Goal: Task Accomplishment & Management: Manage account settings

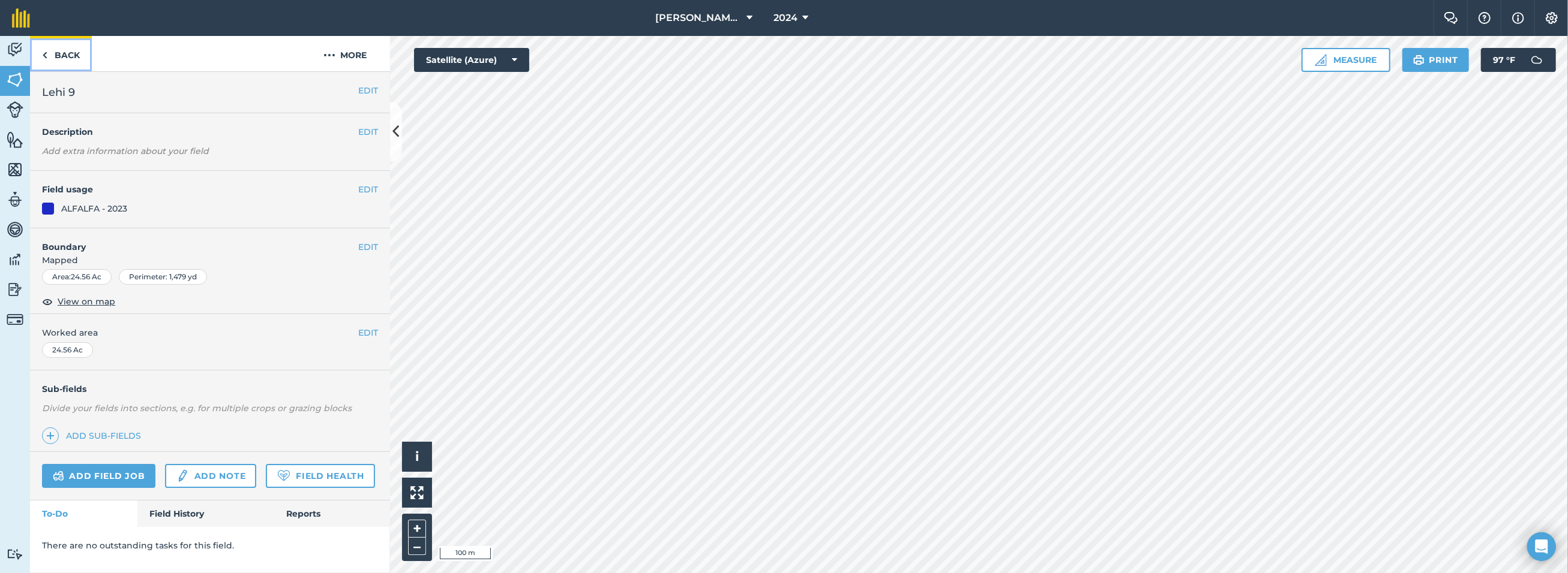
click at [58, 57] on link "Back" at bounding box center [61, 54] width 62 height 35
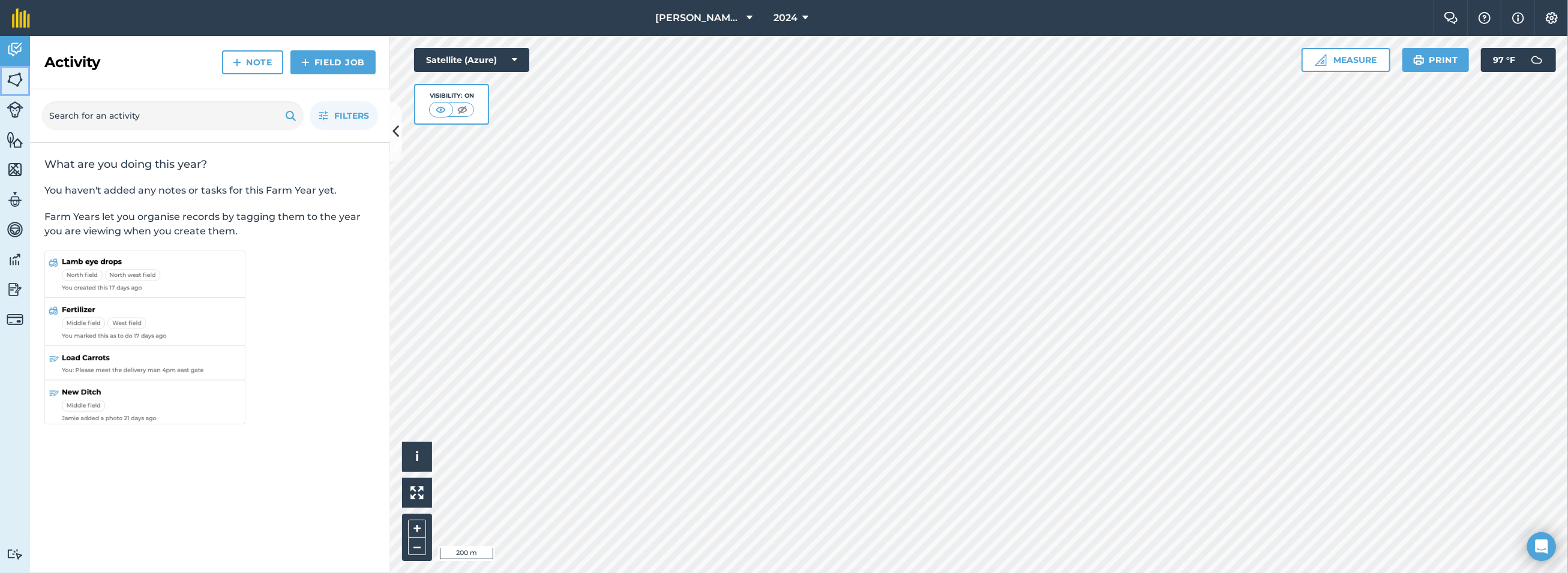
click at [13, 78] on img at bounding box center [15, 80] width 17 height 18
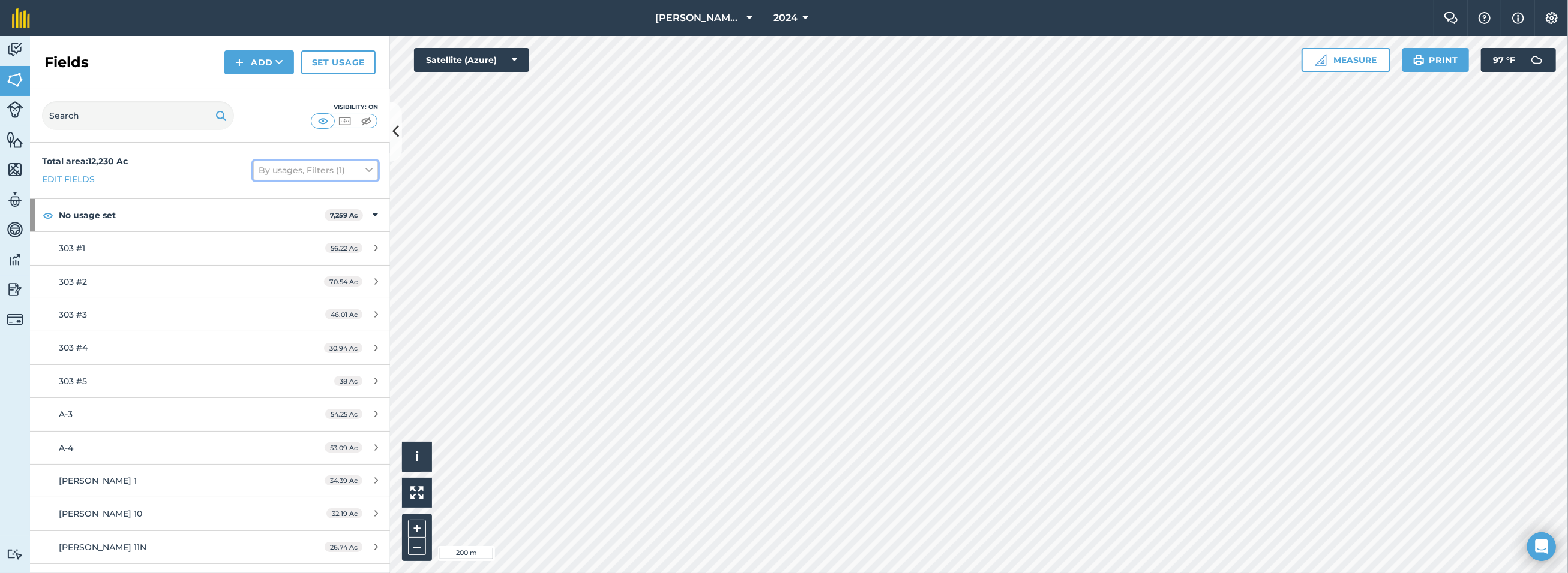
click at [365, 173] on icon at bounding box center [369, 170] width 7 height 13
click at [284, 276] on label "Visible on screen" at bounding box center [315, 276] width 114 height 13
click at [267, 276] on input "Visible on screen" at bounding box center [262, 274] width 8 height 8
checkbox input "true"
click at [253, 122] on div "Visibility: On" at bounding box center [210, 116] width 360 height 54
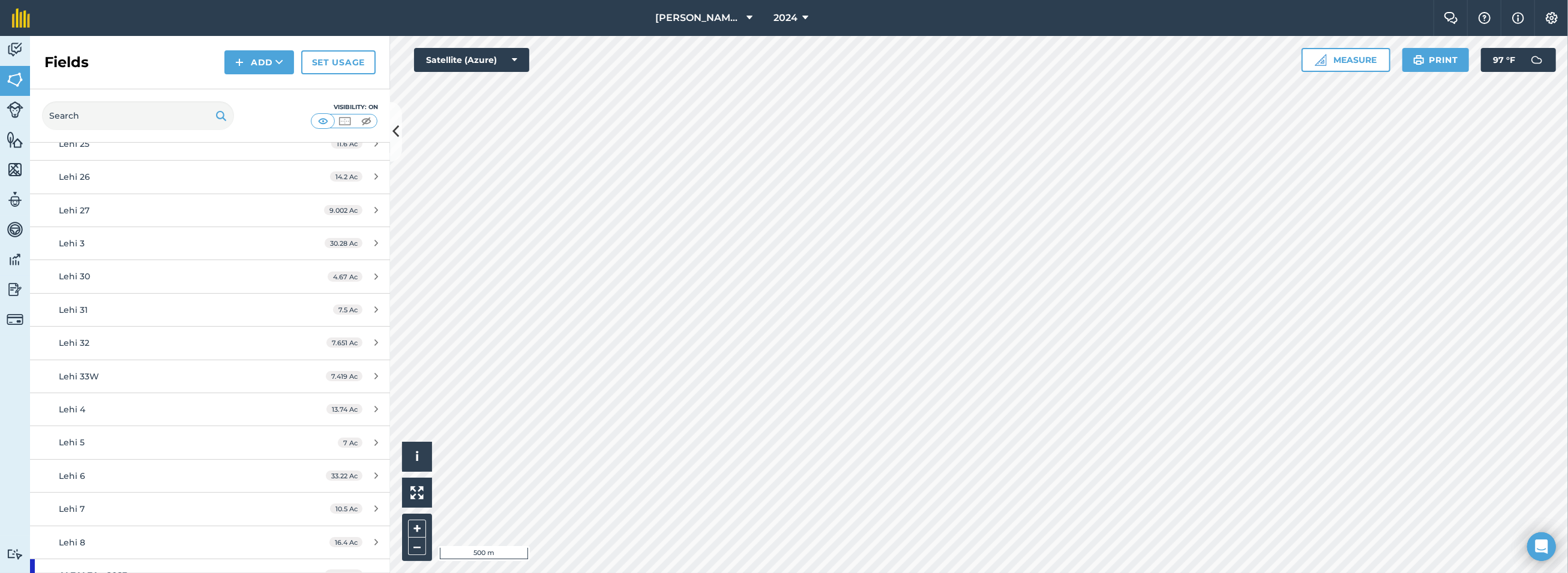
scroll to position [602, 0]
